Goal: Use online tool/utility: Use online tool/utility

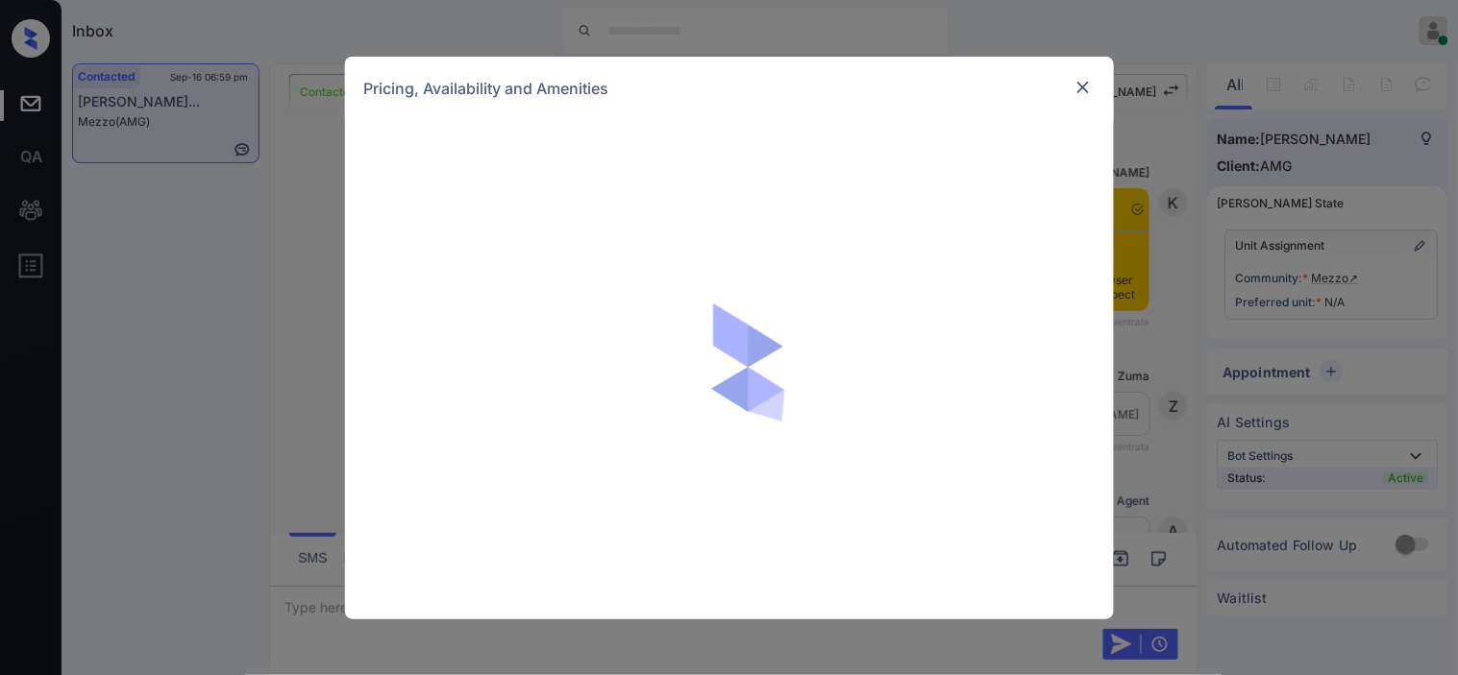
scroll to position [2052, 0]
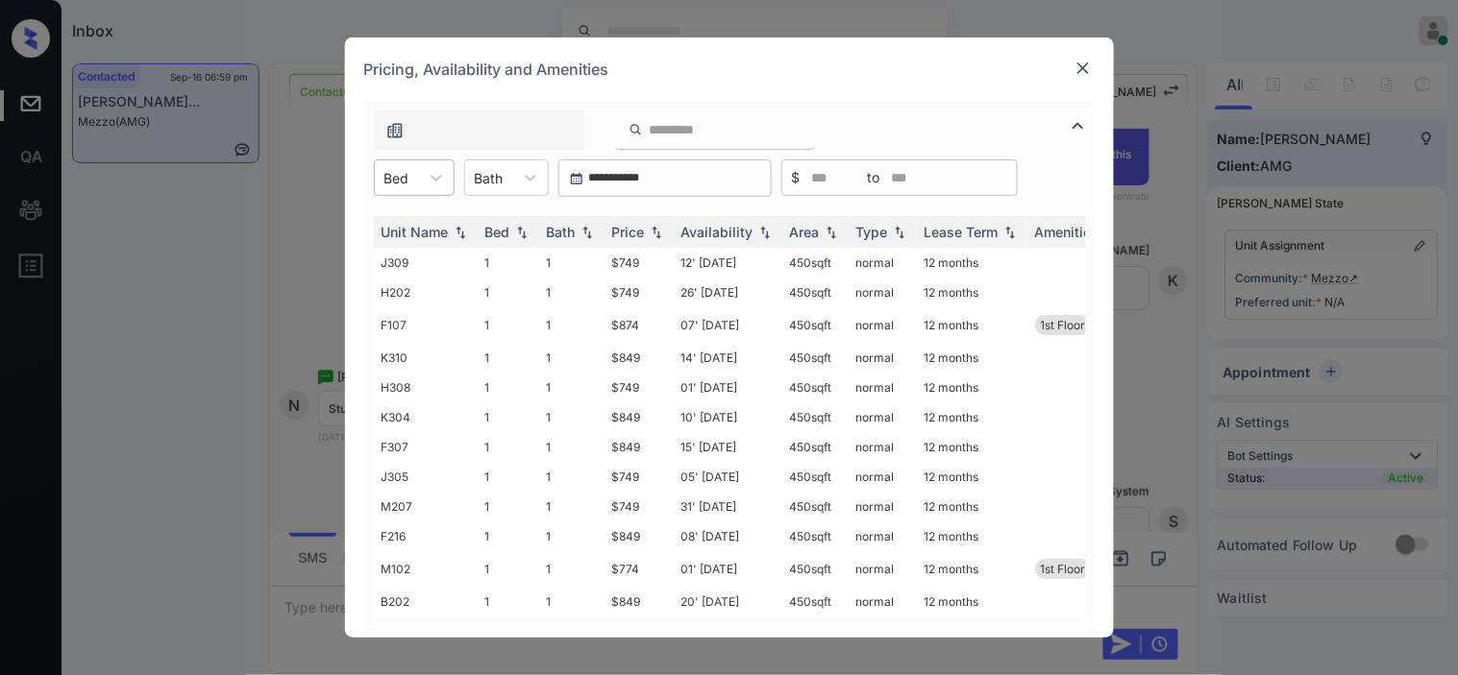
click at [411, 184] on div "Bed" at bounding box center [397, 178] width 44 height 28
click at [418, 219] on div "0" at bounding box center [414, 225] width 81 height 35
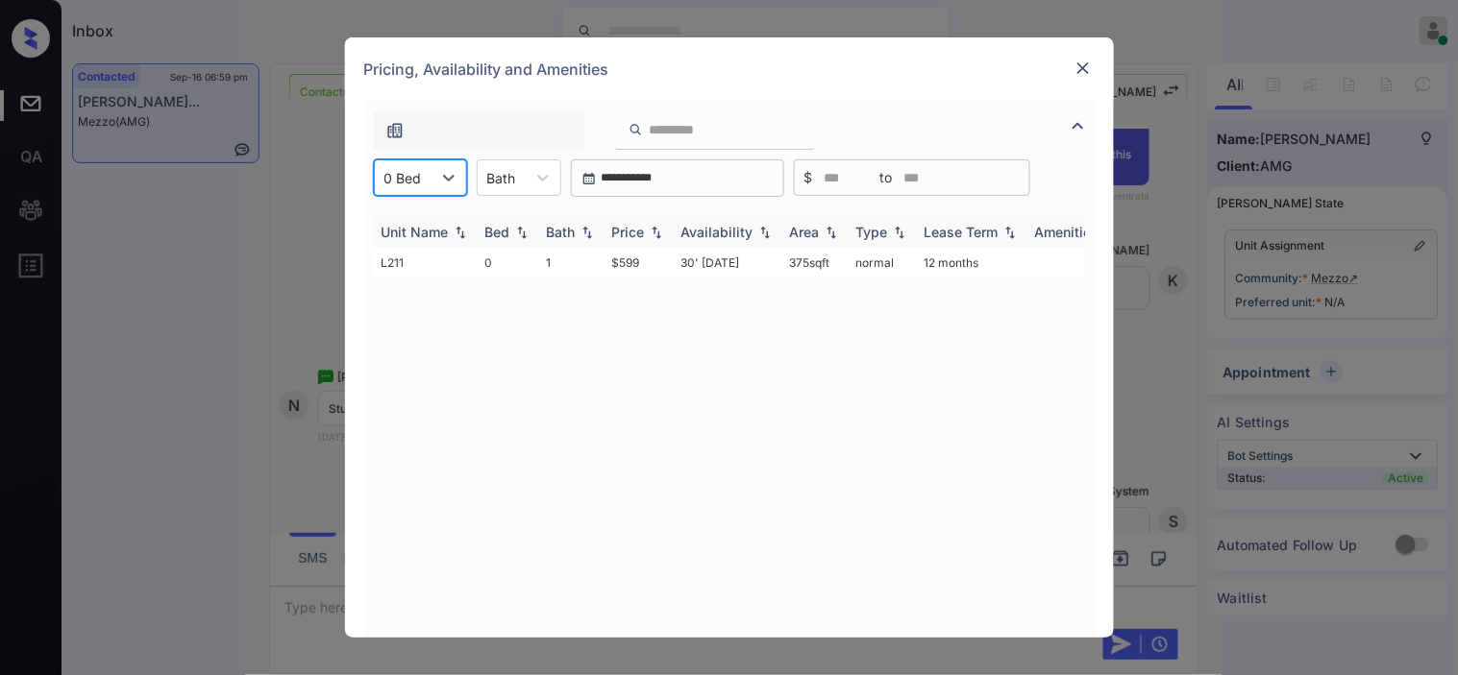
click at [649, 233] on img at bounding box center [656, 232] width 19 height 13
click at [649, 233] on img at bounding box center [656, 232] width 19 height 14
drag, startPoint x: 605, startPoint y: 260, endPoint x: 675, endPoint y: 271, distance: 70.9
click at [675, 271] on tr "L211 0 1 $599 30' [DATE] 375 sqft normal 12 months" at bounding box center [876, 263] width 1004 height 30
copy td "$599"
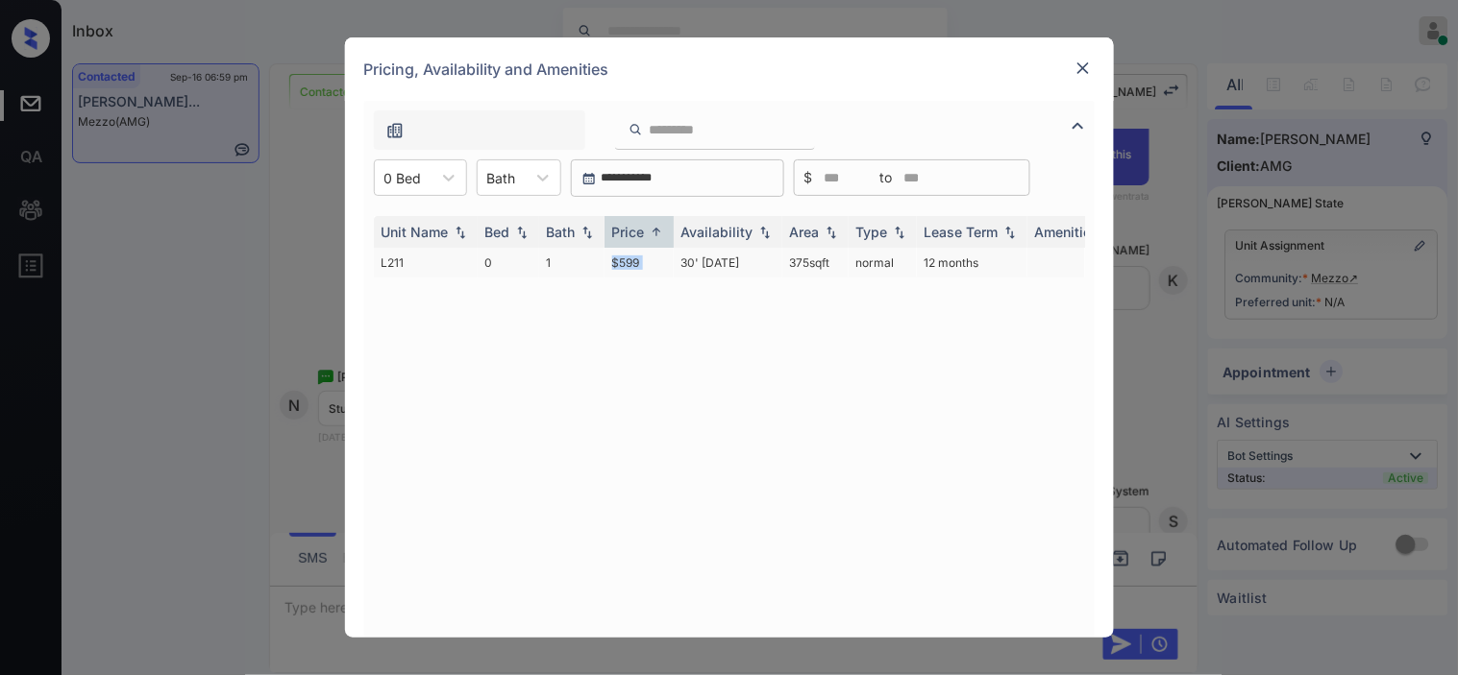
click at [637, 264] on td "$599" at bounding box center [638, 263] width 69 height 30
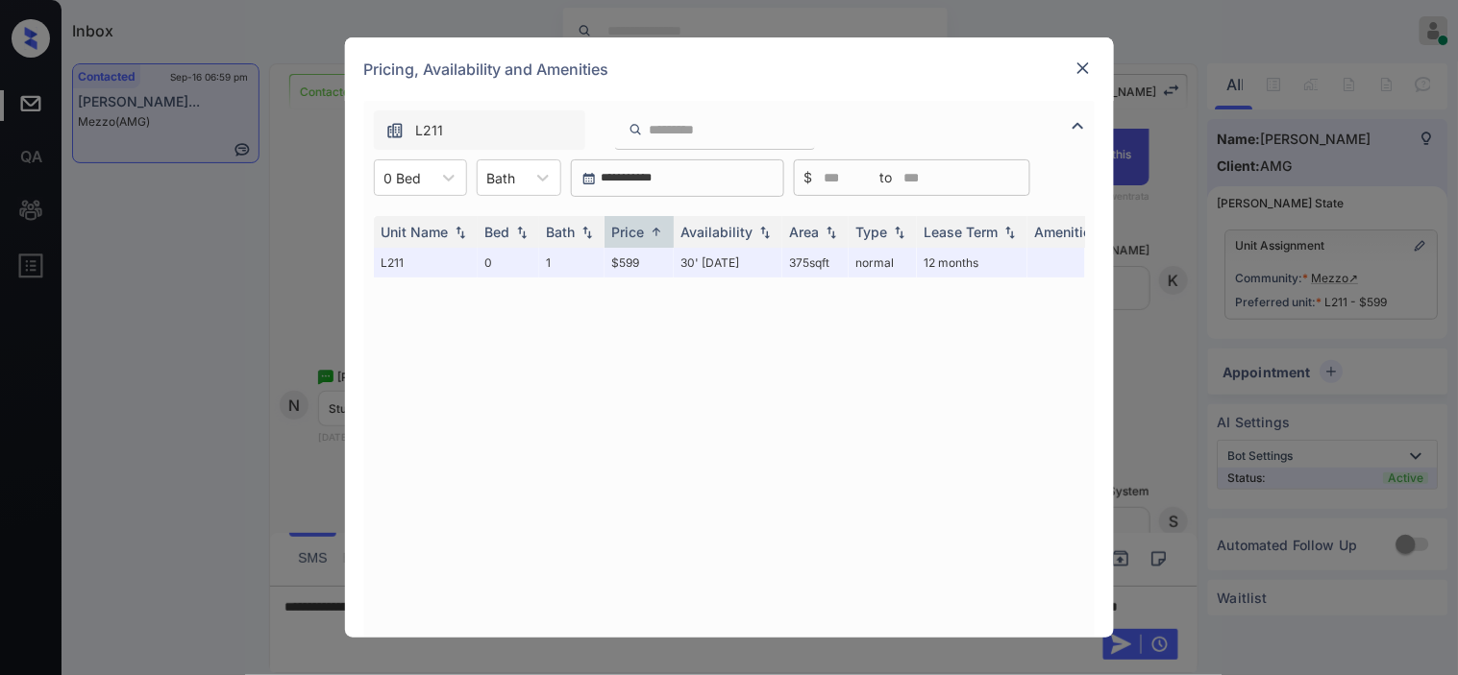
click at [1077, 69] on img at bounding box center [1082, 68] width 19 height 19
